Goal: Obtain resource: Download file/media

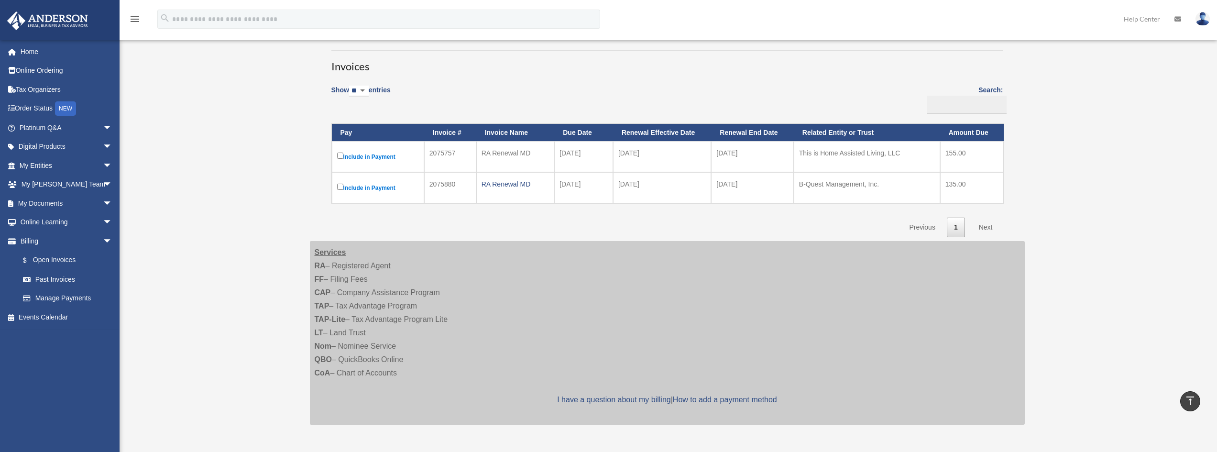
scroll to position [80, 0]
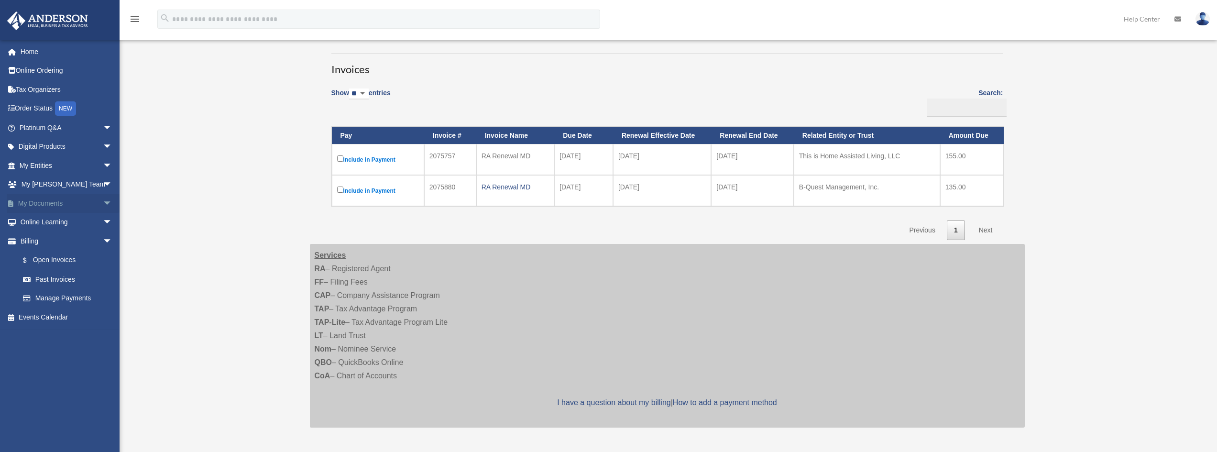
click at [44, 203] on link "My Documents arrow_drop_down" at bounding box center [67, 203] width 120 height 19
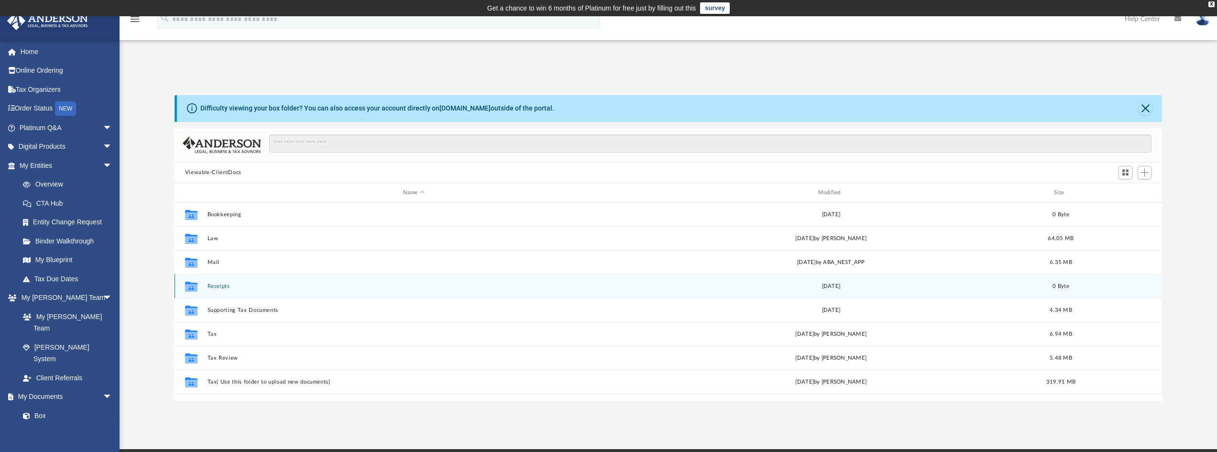
scroll to position [210, 980]
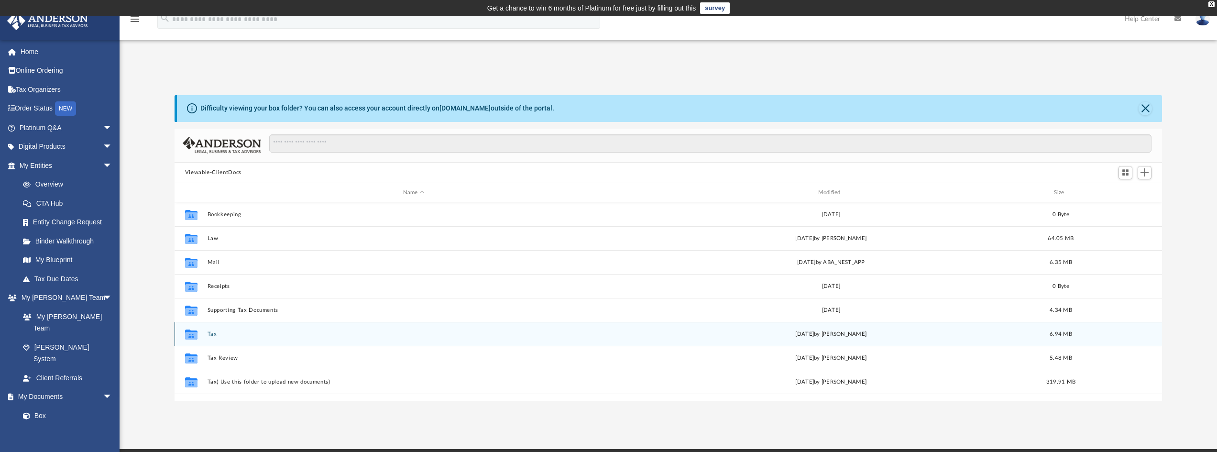
click at [211, 336] on button "Tax" at bounding box center [413, 334] width 413 height 6
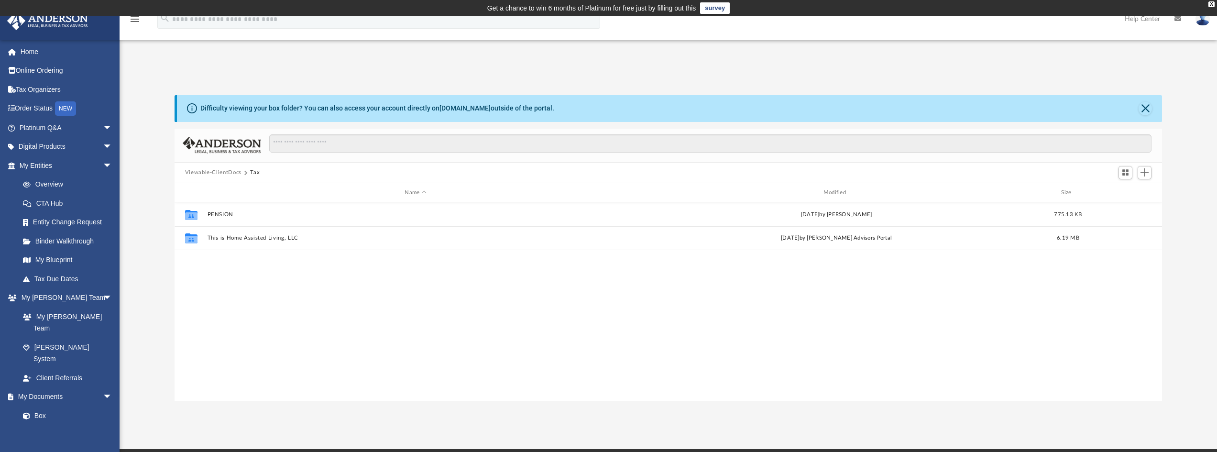
click at [216, 173] on button "Viewable-ClientDocs" at bounding box center [213, 172] width 56 height 9
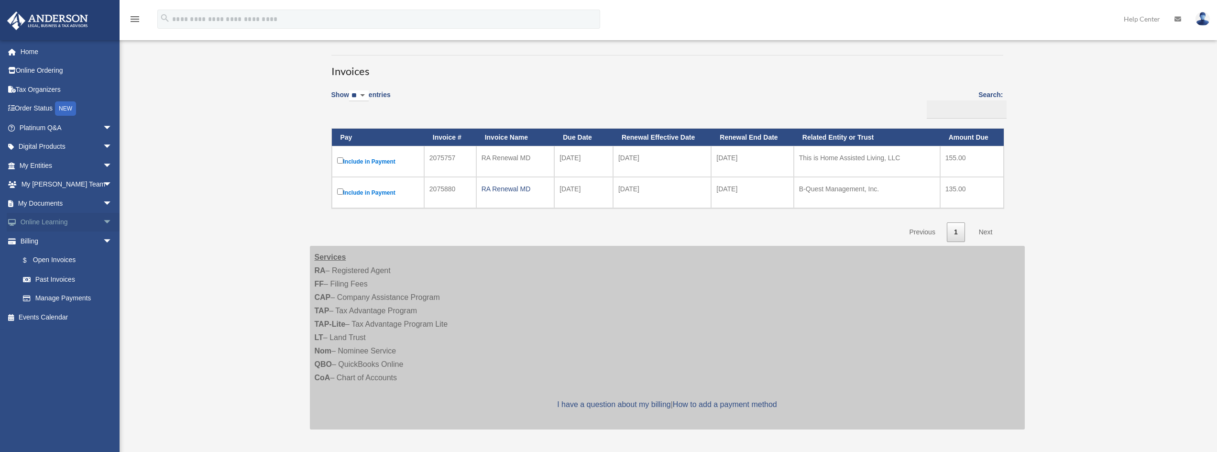
scroll to position [80, 0]
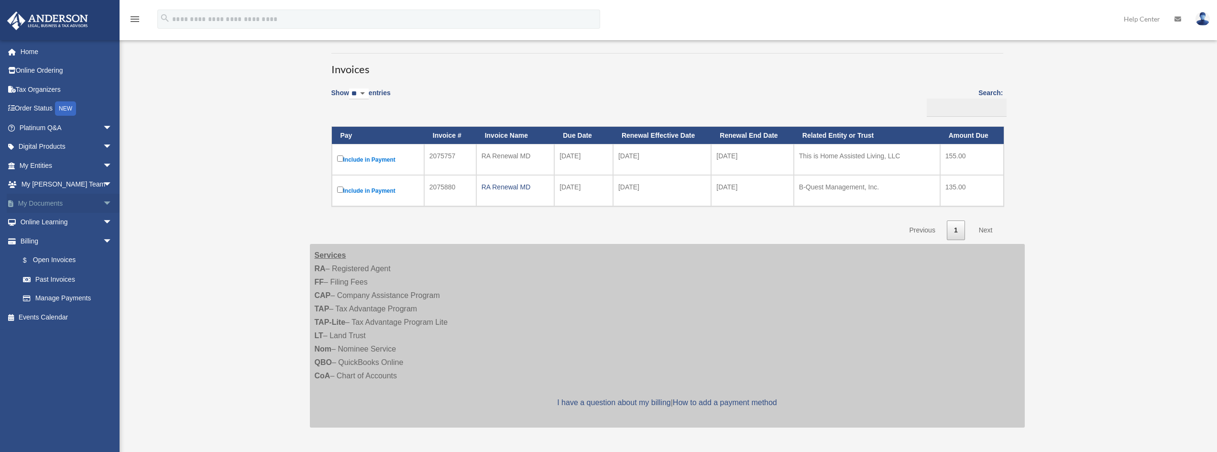
click at [40, 205] on link "My Documents arrow_drop_down" at bounding box center [67, 203] width 120 height 19
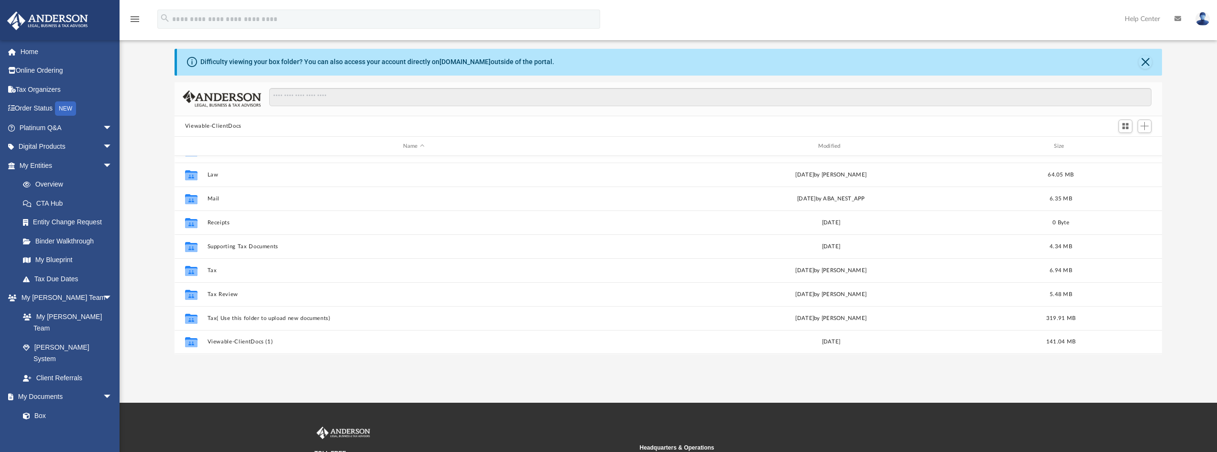
scroll to position [48, 0]
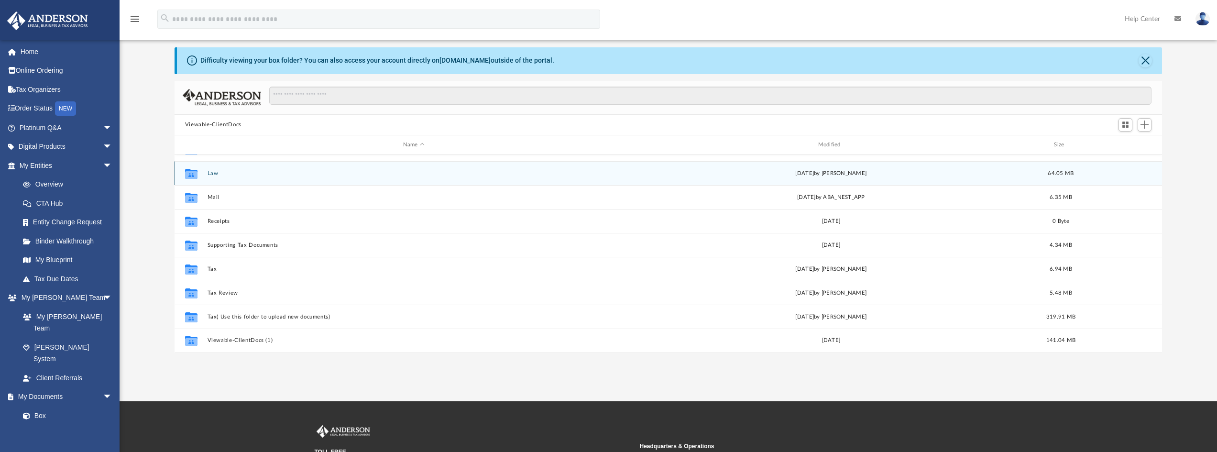
click at [214, 172] on button "Law" at bounding box center [413, 173] width 413 height 6
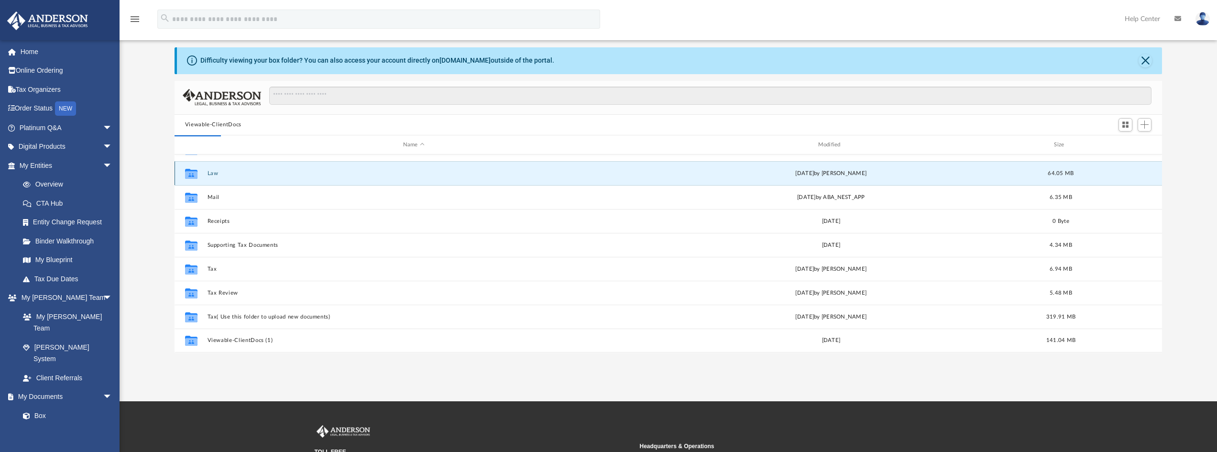
scroll to position [0, 0]
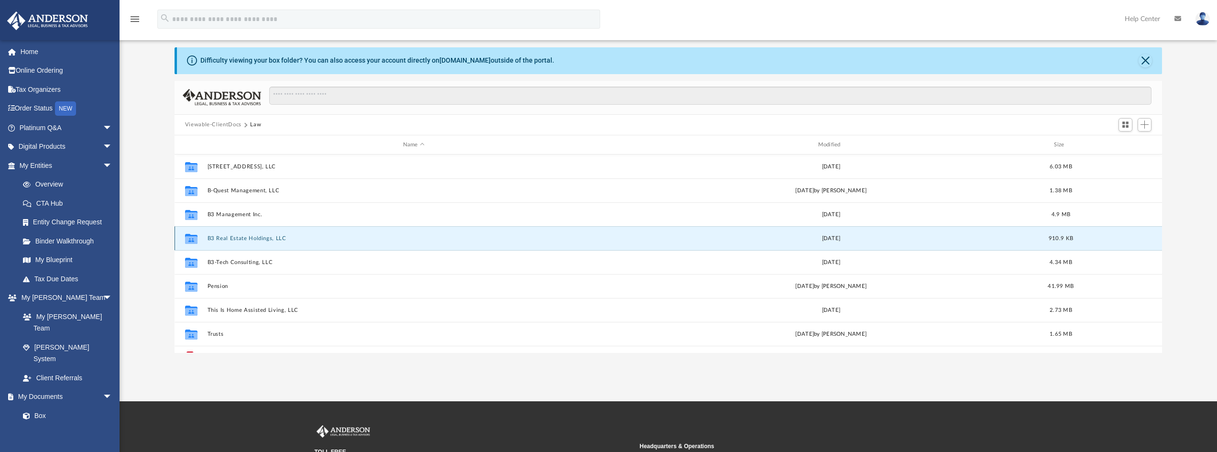
click at [243, 237] on button "B3 Real Estate Holdings, LLC" at bounding box center [413, 238] width 413 height 6
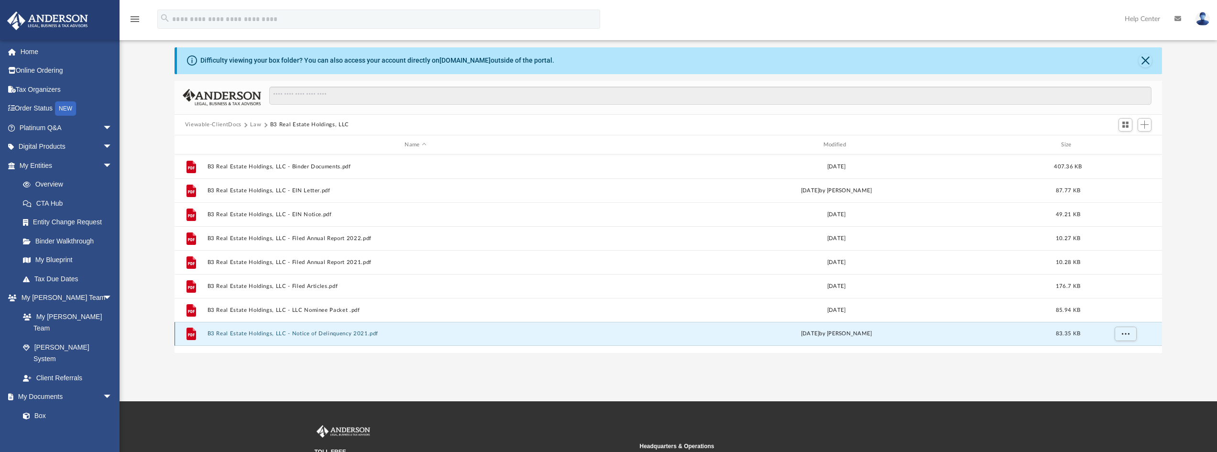
click at [289, 333] on button "B3 Real Estate Holdings, LLC - Notice of Delinquency 2021.pdf" at bounding box center [415, 334] width 416 height 6
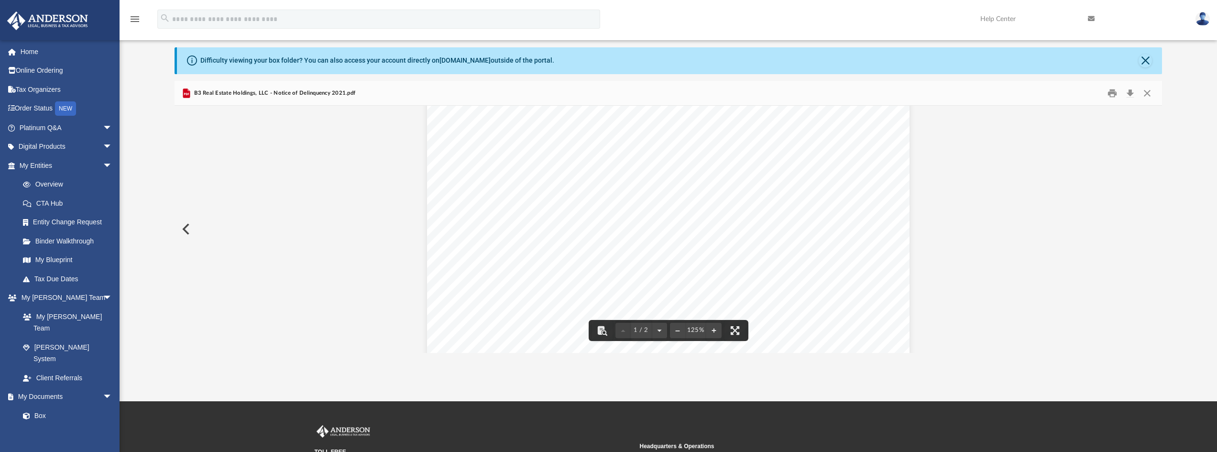
scroll to position [143, 0]
click at [1143, 61] on button "Close" at bounding box center [1144, 60] width 13 height 13
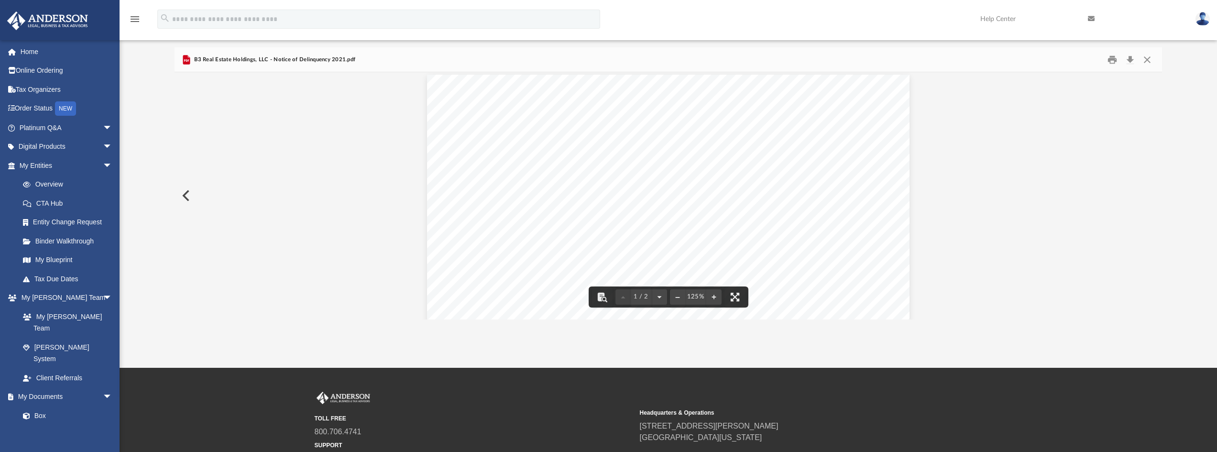
scroll to position [0, 0]
click at [1149, 62] on button "Close" at bounding box center [1146, 59] width 17 height 15
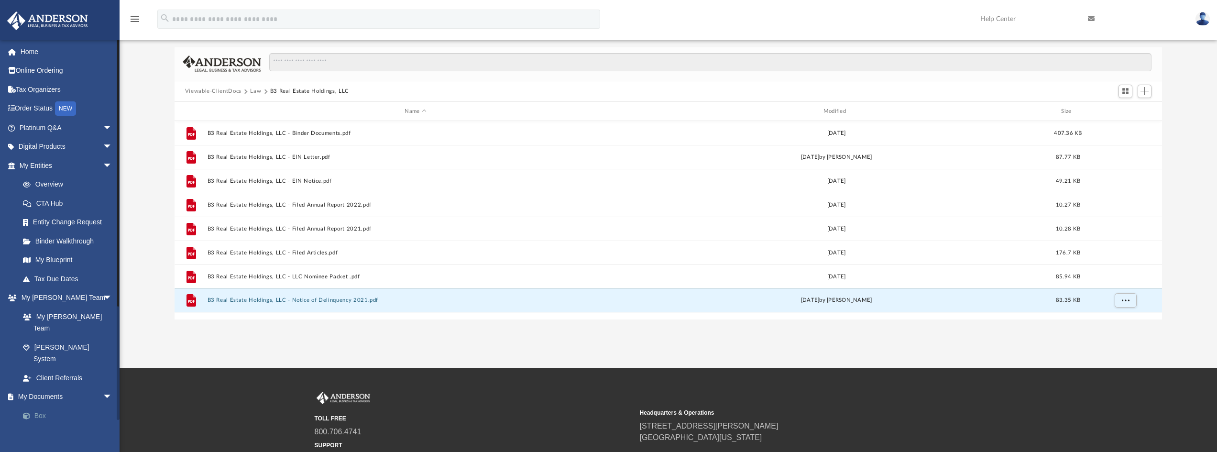
click at [41, 406] on link "Box" at bounding box center [69, 415] width 113 height 19
